Goal: Information Seeking & Learning: Learn about a topic

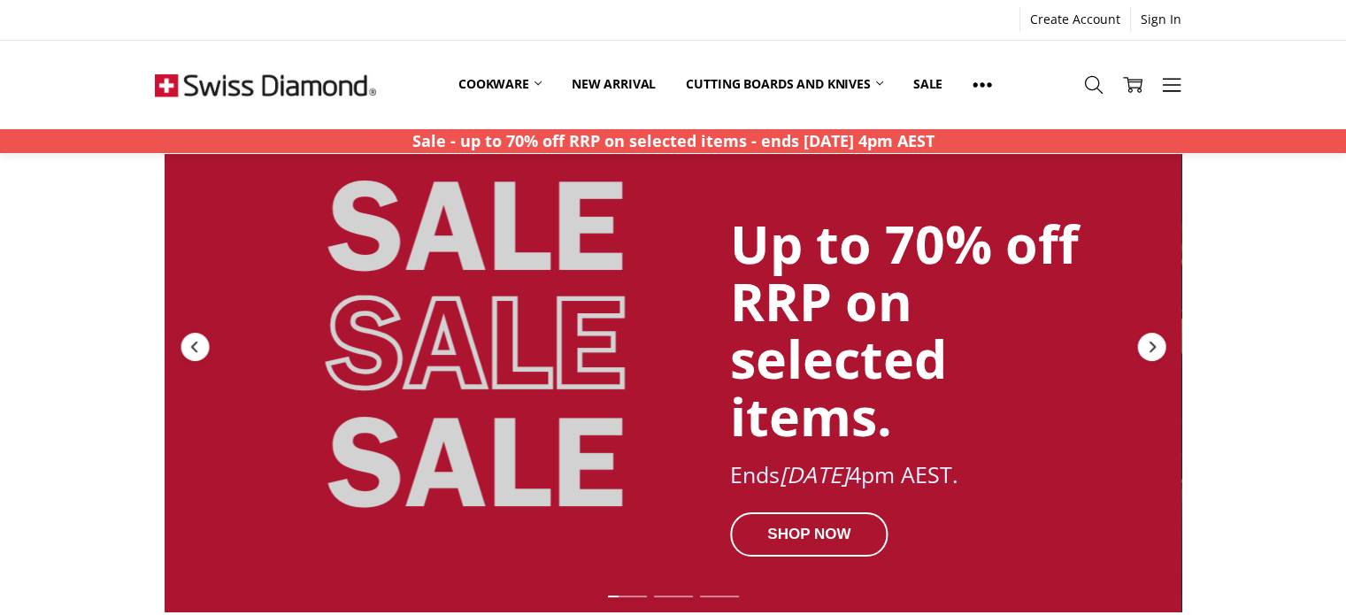
scroll to position [177, 0]
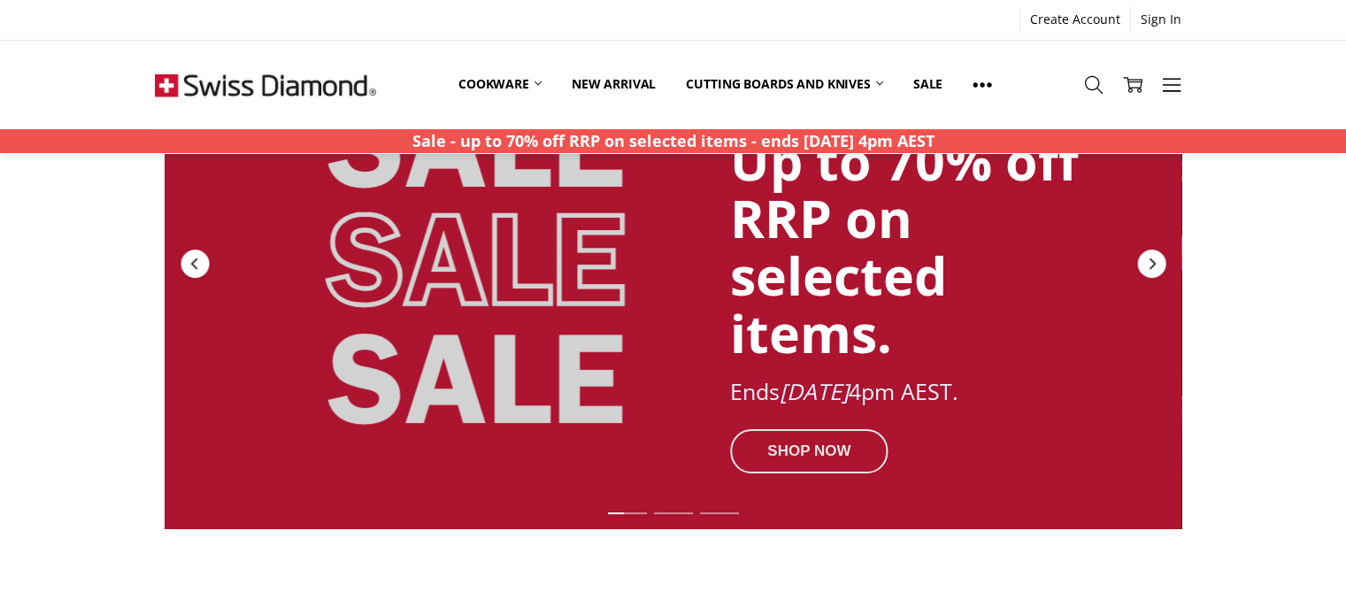
click at [799, 435] on div "SHOP NOW" at bounding box center [809, 451] width 158 height 44
click at [800, 447] on div "SHOP NOW" at bounding box center [809, 451] width 158 height 44
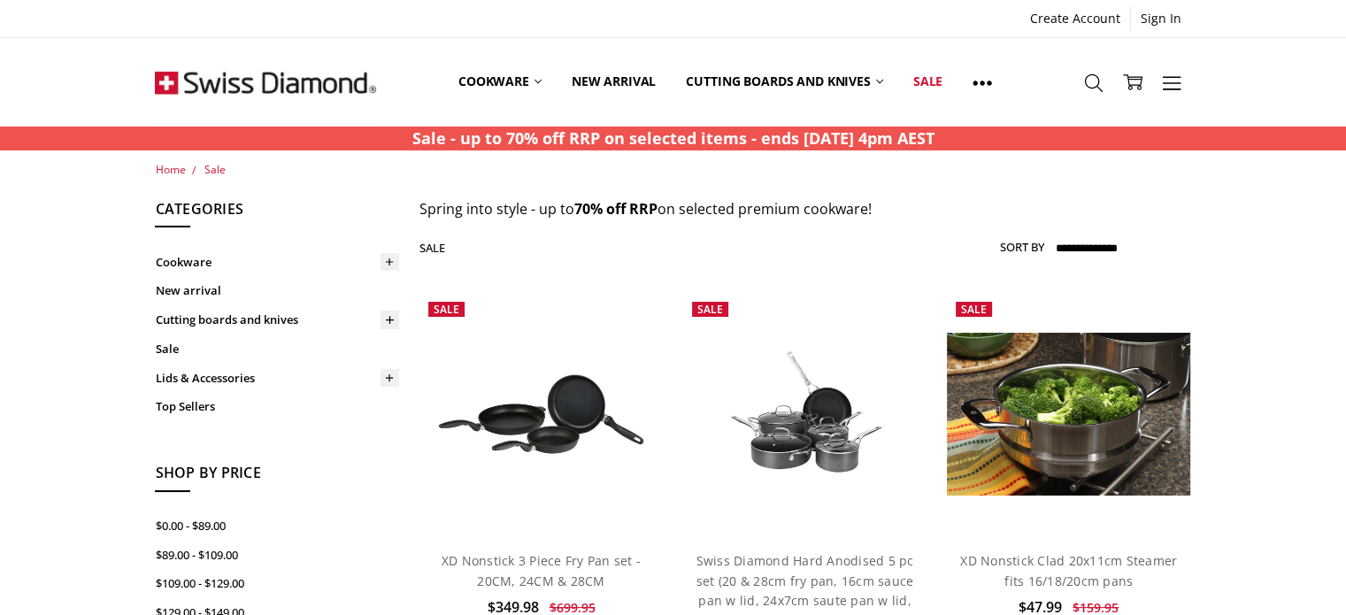
click at [1087, 247] on select "**********" at bounding box center [1122, 249] width 138 height 28
click at [1022, 248] on label "Sort By" at bounding box center [1022, 247] width 44 height 28
click at [1053, 248] on select "**********" at bounding box center [1122, 249] width 138 height 28
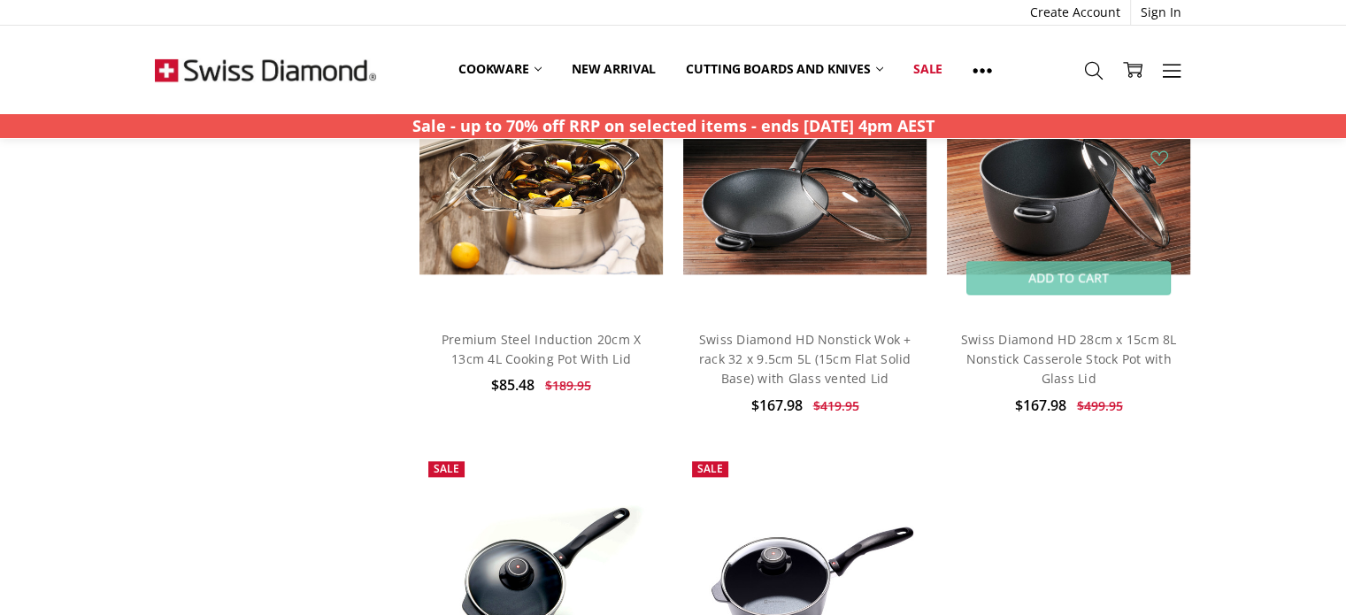
scroll to position [8762, 0]
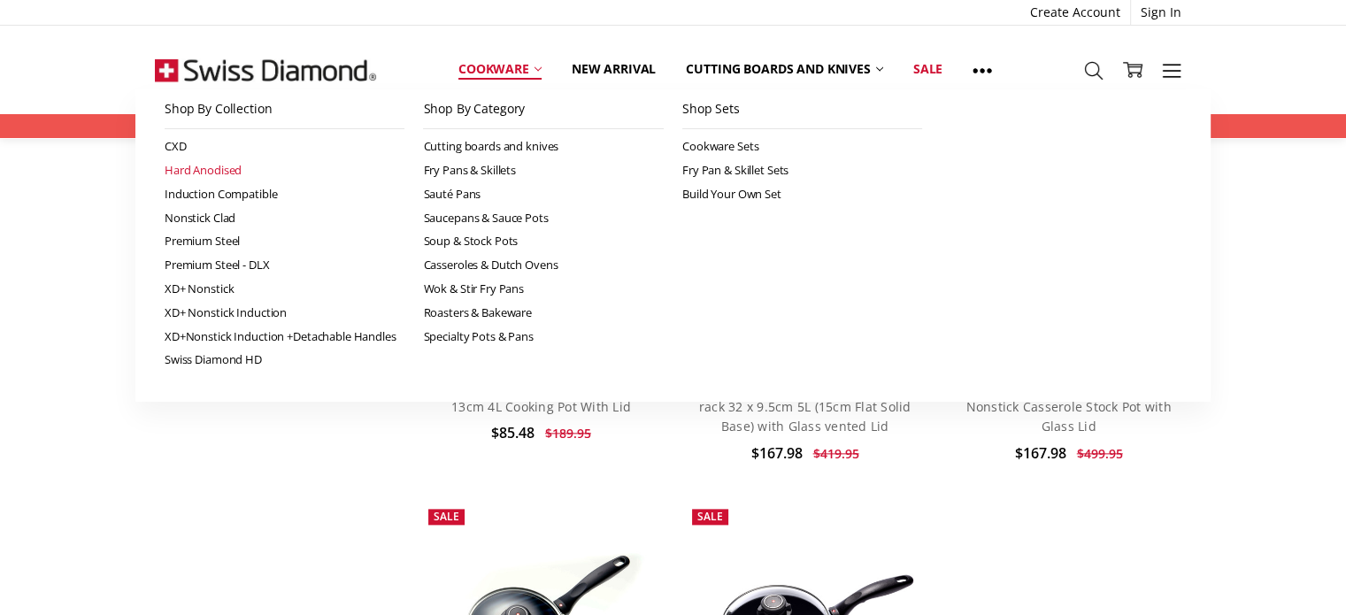
click at [199, 159] on link "Hard Anodised" at bounding box center [285, 170] width 241 height 24
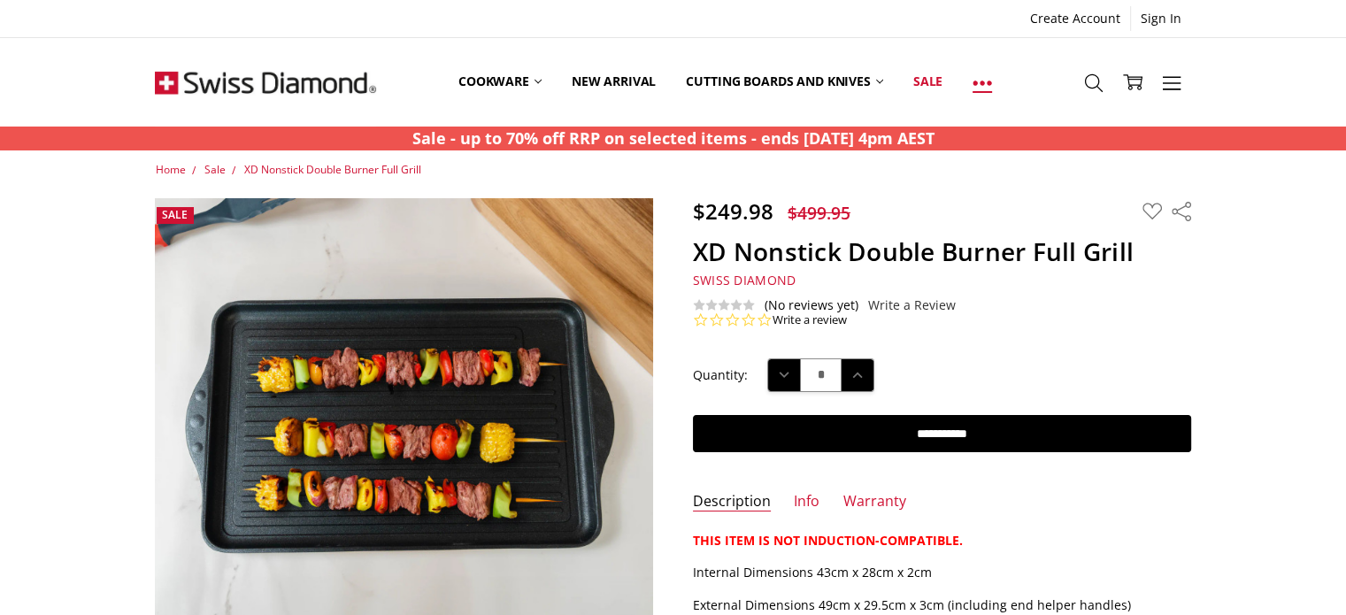
click at [992, 79] on icon at bounding box center [982, 82] width 19 height 19
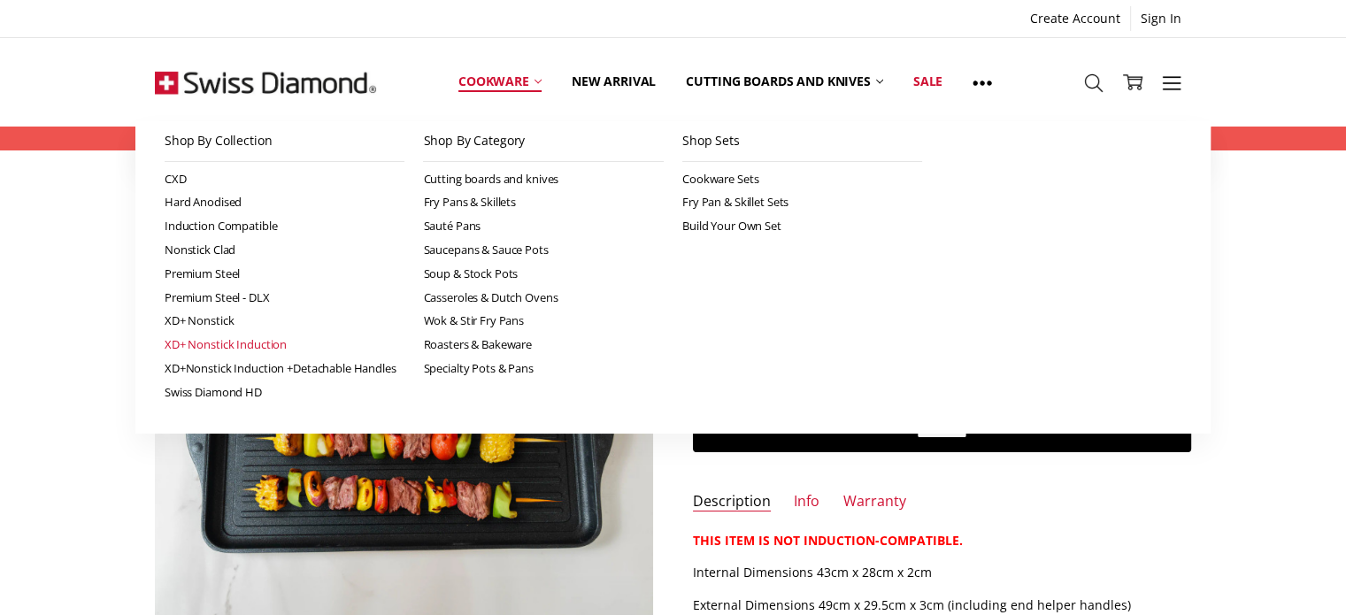
click at [236, 343] on link "XD+ Nonstick Induction" at bounding box center [285, 345] width 241 height 24
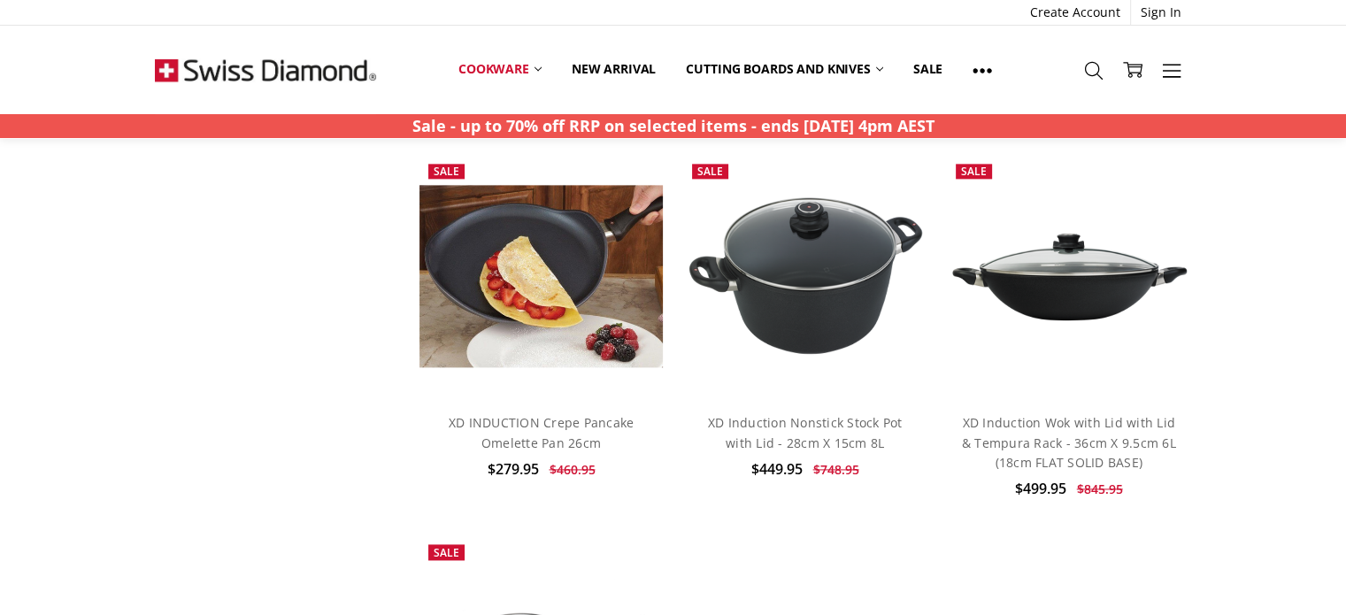
scroll to position [2301, 0]
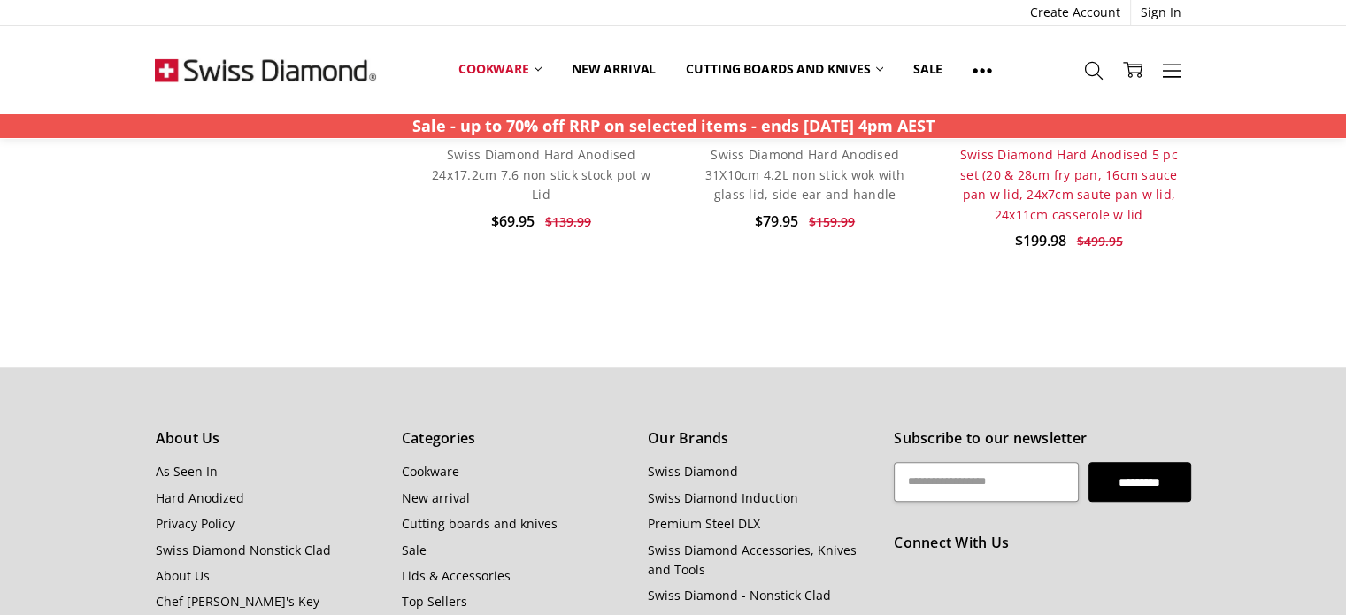
scroll to position [1505, 0]
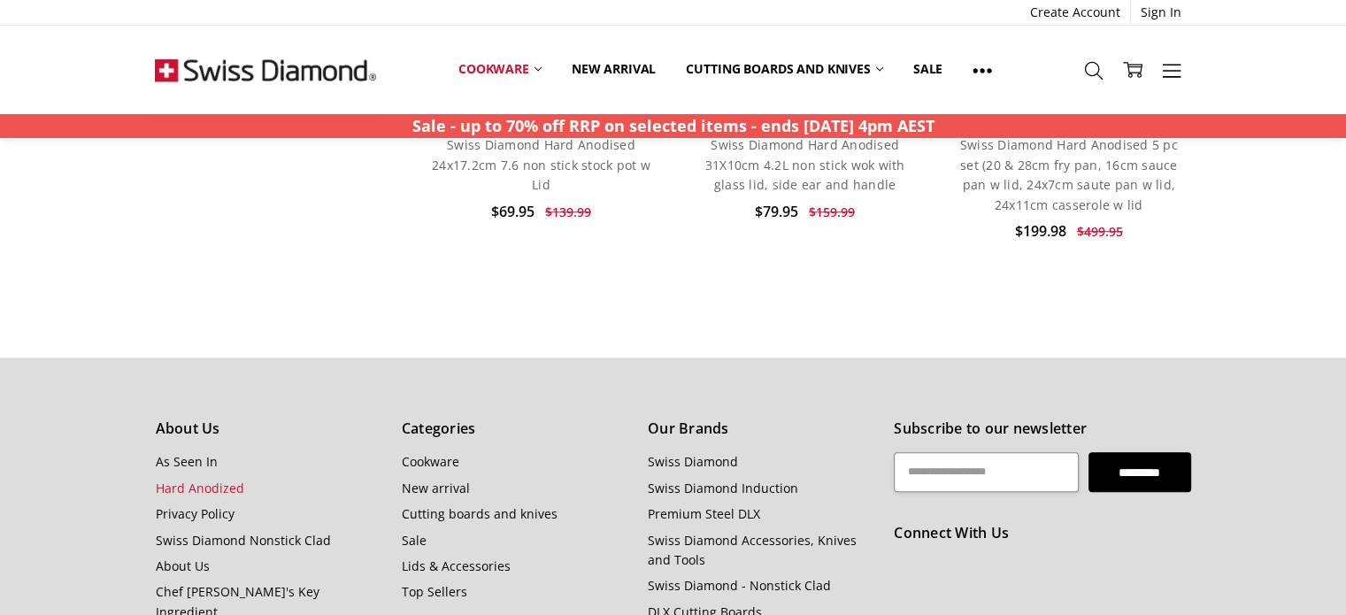
click at [185, 487] on link "Hard Anodized" at bounding box center [199, 488] width 89 height 17
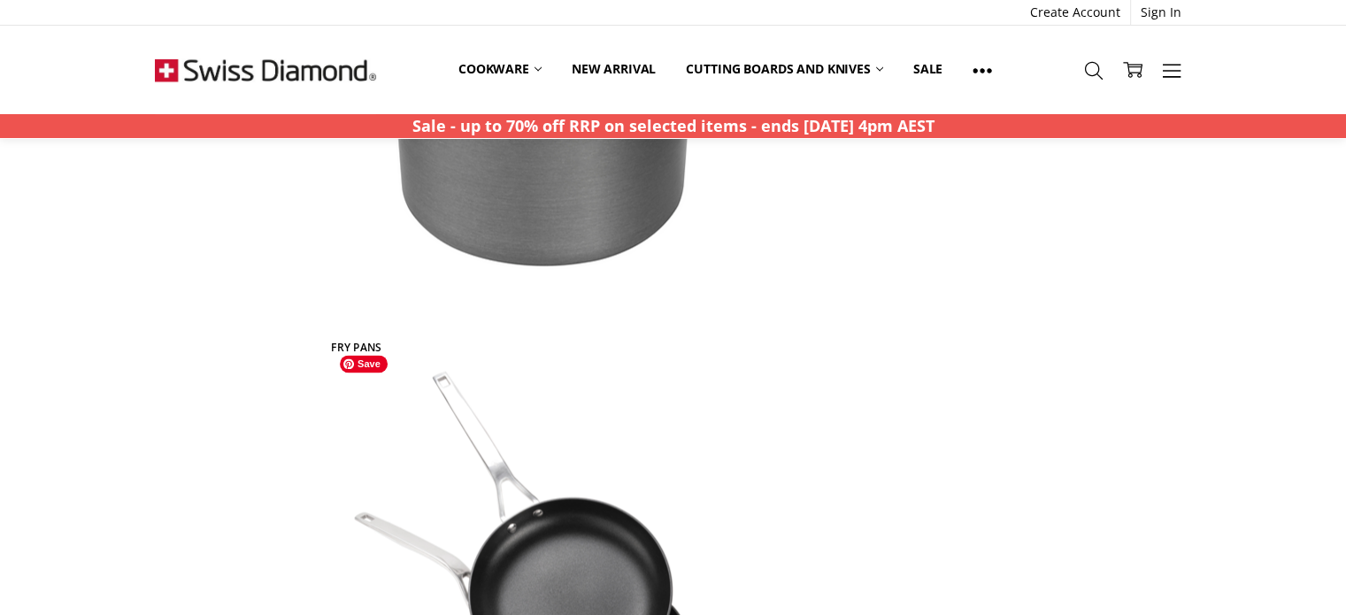
scroll to position [2301, 0]
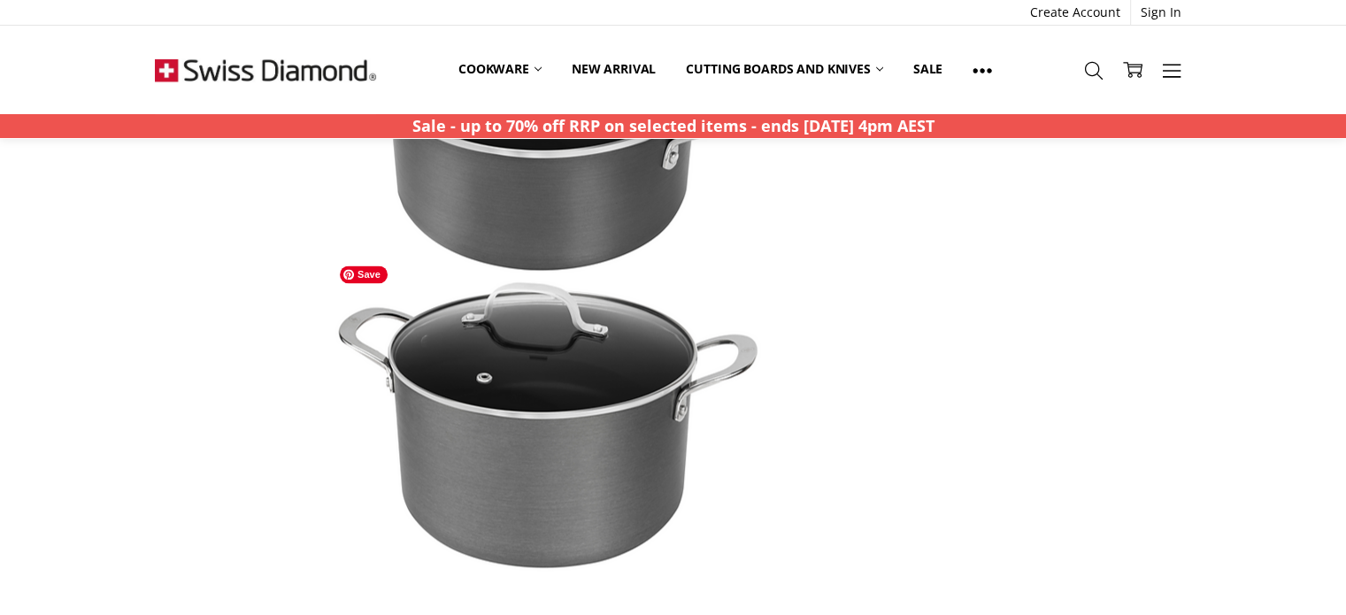
click at [543, 406] on img at bounding box center [545, 423] width 429 height 295
click at [510, 450] on img at bounding box center [545, 423] width 429 height 295
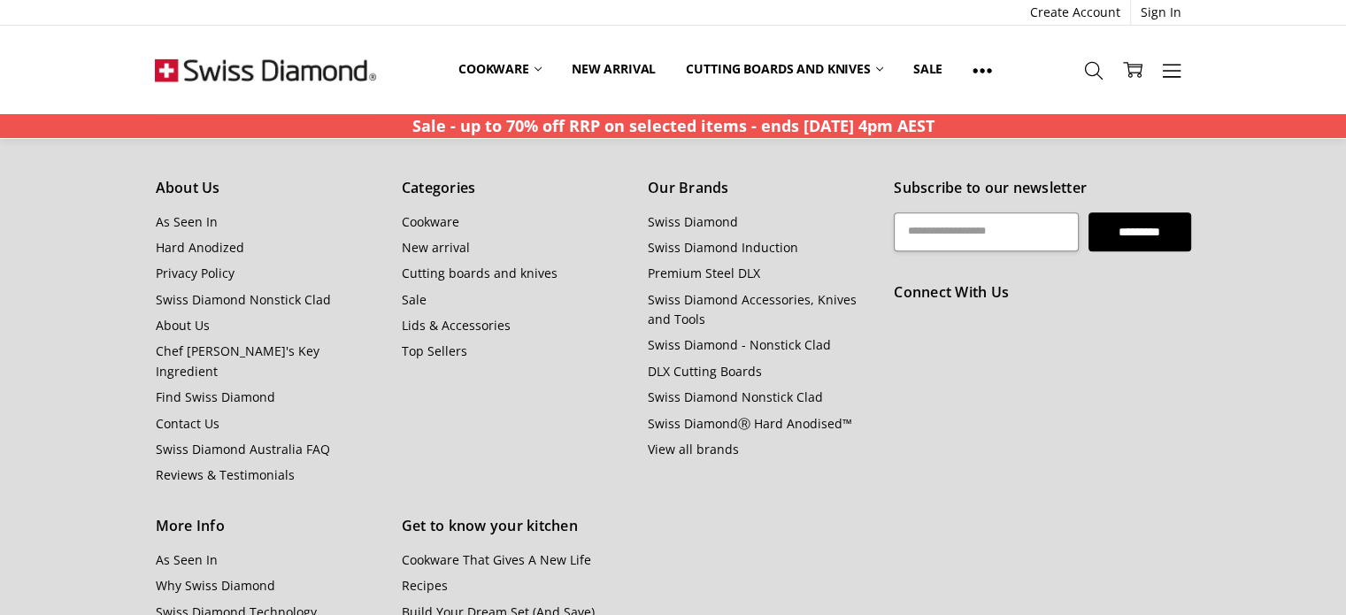
scroll to position [8541, 0]
